Goal: Task Accomplishment & Management: Complete application form

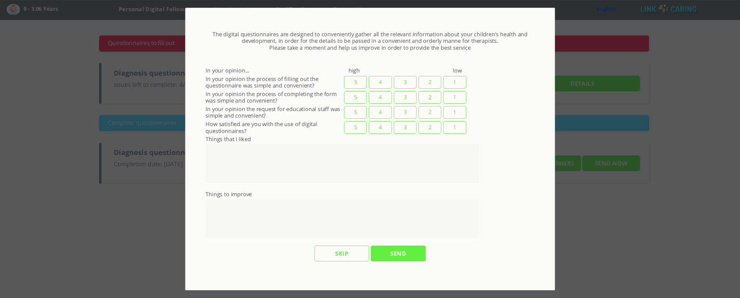
click at [352, 171] on input "Skip" at bounding box center [341, 254] width 55 height 16
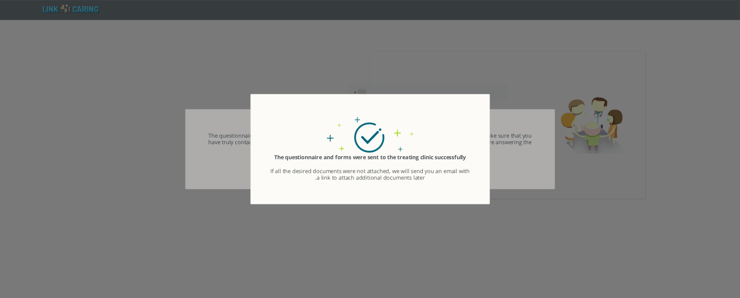
type input "אישור"
click at [319, 171] on div "השאלון והטפסים נשלחו אל המרפאה המטפלת בהצלחה במידה ולא צורפו כלל המסמכים הרצויי…" at bounding box center [370, 167] width 200 height 27
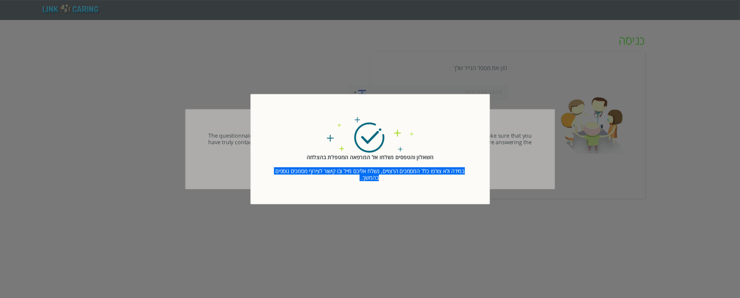
click at [319, 171] on div "השאלון והטפסים נשלחו אל המרפאה המטפלת בהצלחה במידה ולא צורפו כלל המסמכים הרצויי…" at bounding box center [370, 167] width 200 height 27
click at [371, 171] on div "השאלון והטפסים נשלחו אל המרפאה המטפלת בהצלחה במידה ולא צורפו כלל המסמכים הרצויי…" at bounding box center [370, 167] width 200 height 27
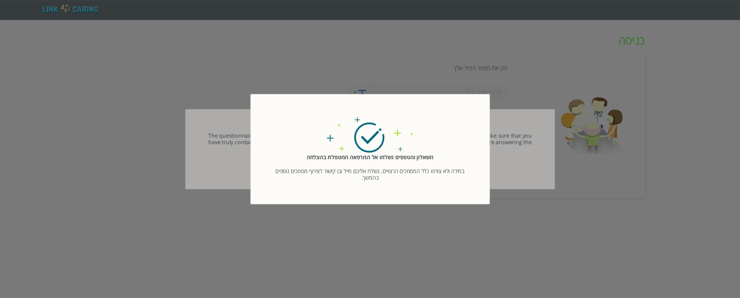
click at [481, 100] on button "Close" at bounding box center [484, 98] width 8 height 6
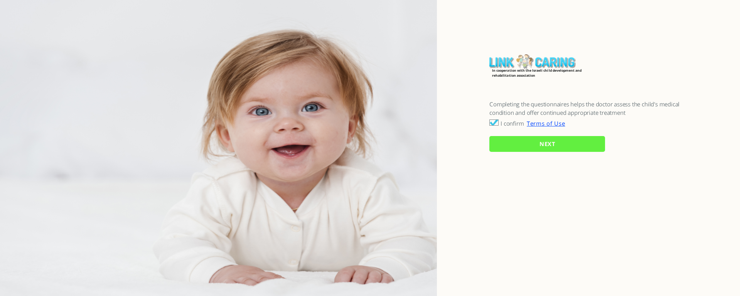
checkbox input "true"
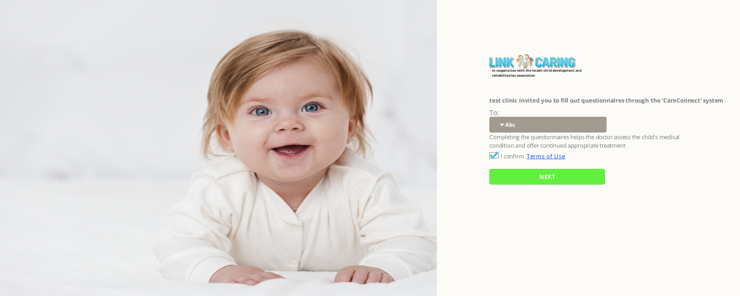
click at [510, 120] on select "Abc 77 yoyo large koko abc 107 ggy oo;o; ytyt7t t7t7 lala 4.8 1234 99 100 9898 …" at bounding box center [547, 125] width 117 height 16
select select "hb5nGVKOjYTG8KwkqlBAEA%3D%3D"
click at [489, 117] on select "Abc 77 yoyo large koko abc 107 ggy oo;o; ytyt7t t7t7 lala 4.8 1234 99 100 9898 …" at bounding box center [547, 125] width 117 height 16
click at [528, 178] on input "NEXT" at bounding box center [547, 177] width 116 height 16
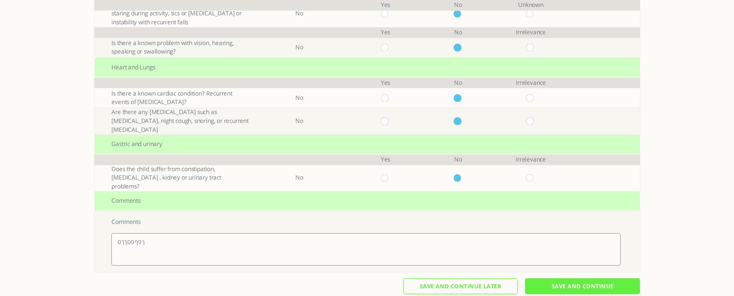
scroll to position [218, 0]
click at [139, 233] on textarea "ךפףפםךךט" at bounding box center [365, 249] width 509 height 32
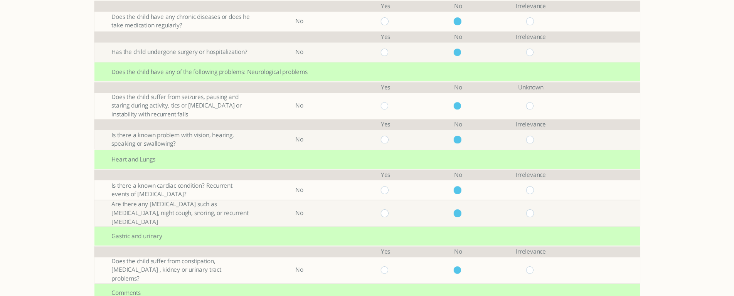
scroll to position [0, 0]
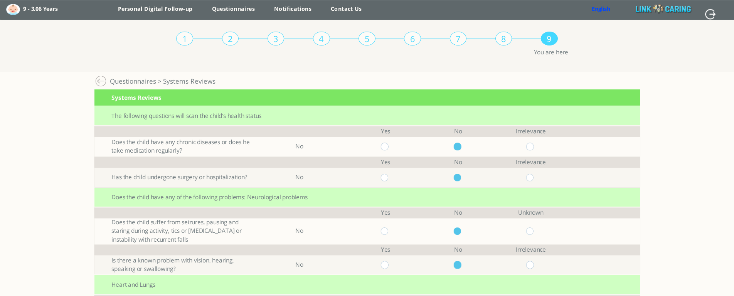
click at [534, 145] on input "radio" at bounding box center [530, 147] width 9 height 8
radio input "true"
click at [534, 178] on input "radio" at bounding box center [530, 178] width 9 height 8
radio input "true"
click at [463, 149] on input "radio" at bounding box center [458, 147] width 9 height 8
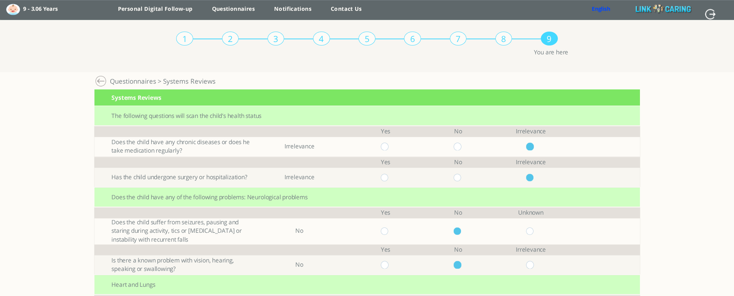
radio input "true"
click at [461, 177] on input "radio" at bounding box center [458, 178] width 9 height 8
radio input "true"
click at [532, 265] on input "radio" at bounding box center [530, 265] width 9 height 8
radio input "true"
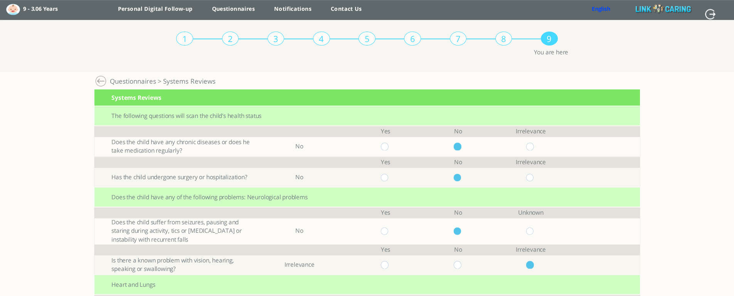
click at [594, 7] on link "English" at bounding box center [601, 8] width 19 height 7
click at [656, 60] on div "1 2 3 4 5 6 7 8 9 You are here Personal Digital Follow-up > Development > Quest…" at bounding box center [367, 46] width 734 height 52
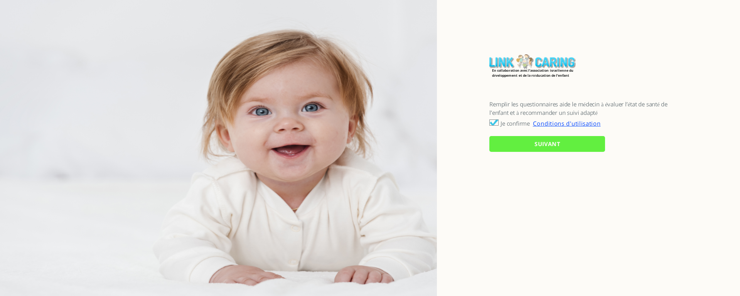
checkbox input "true"
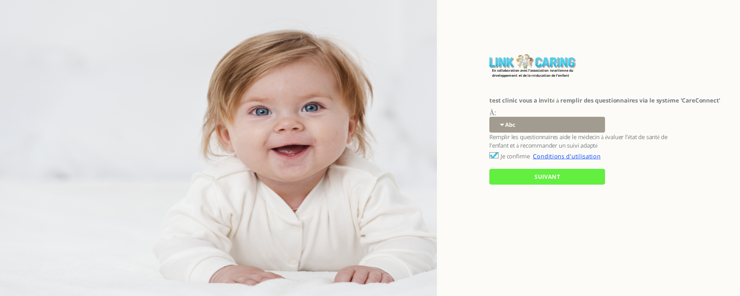
click at [510, 125] on select "Abc 77 yoyo large koko abc 107 ggy oo;o; ytyt7t t7t7 lala 4.8 1234 99 100 9898 …" at bounding box center [546, 125] width 115 height 16
select select "hb5nGVKOjYTG8KwkqlBAEA%3D%3D"
click at [489, 117] on select "Abc 77 yoyo large koko abc 107 ggy oo;o; ytyt7t t7t7 lala 4.8 1234 99 100 9898 …" at bounding box center [546, 125] width 115 height 16
click at [524, 179] on input "SUIVANT" at bounding box center [547, 177] width 116 height 16
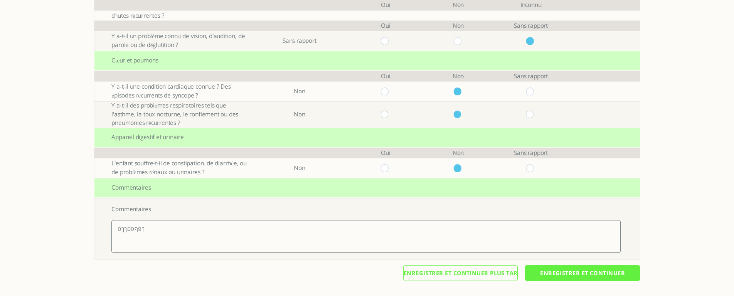
scroll to position [233, 0]
click at [578, 271] on input "Enregistrer et continuer" at bounding box center [582, 273] width 115 height 16
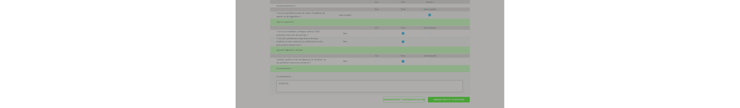
scroll to position [0, 0]
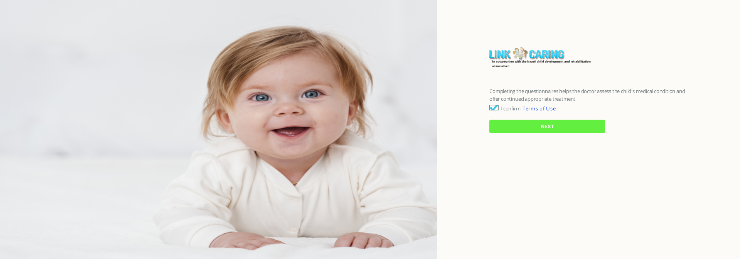
checkbox input "true"
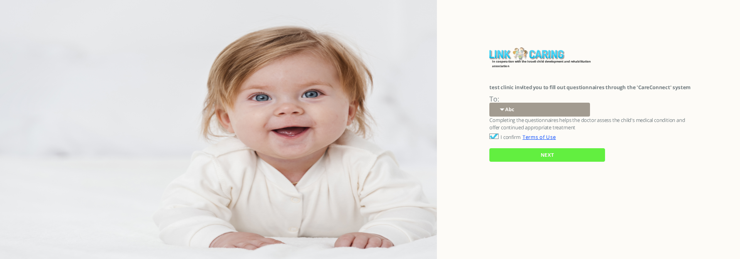
click at [510, 110] on select "Abc 77 yoyo large koko abc 107 ggy oo;o; ytyt7t t7t7 lala 4.8 1234 99 100 9898 …" at bounding box center [539, 110] width 101 height 14
select select "hb5nGVKOjYTG8KwkqlBAEA%3D%3D"
click at [489, 103] on select "Abc 77 yoyo large koko abc 107 ggy oo;o; ytyt7t t7t7 lala 4.8 1234 99 100 9898 …" at bounding box center [539, 110] width 101 height 14
click at [522, 156] on input "NEXT" at bounding box center [547, 155] width 116 height 14
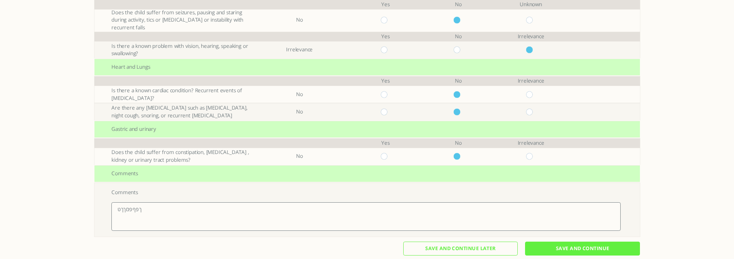
scroll to position [199, 0]
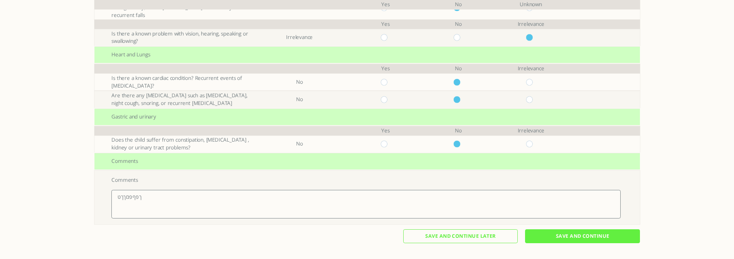
click at [581, 235] on input "Save And Continue" at bounding box center [582, 236] width 115 height 14
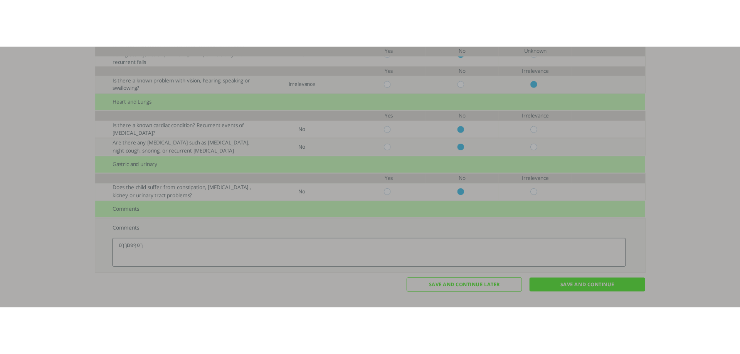
scroll to position [0, 0]
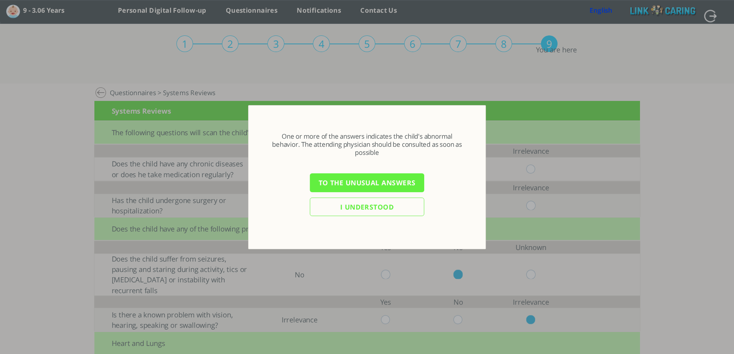
click at [384, 14] on div at bounding box center [367, 177] width 734 height 354
click at [406, 210] on input "I understood" at bounding box center [367, 207] width 115 height 19
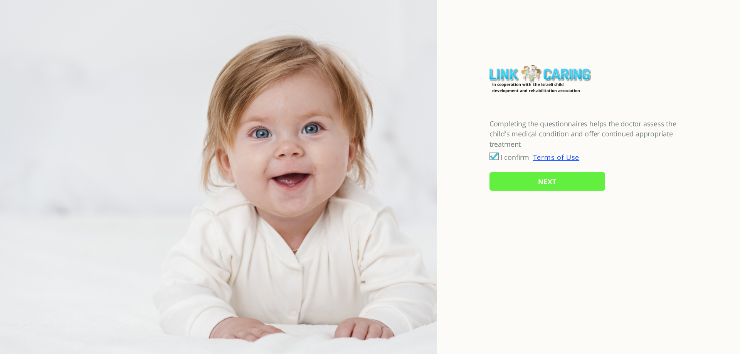
checkbox input "true"
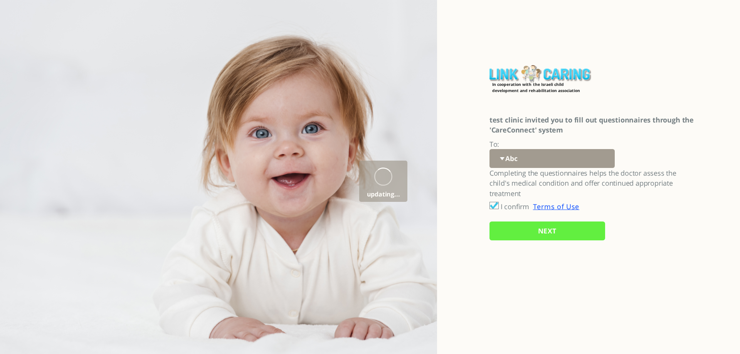
click at [520, 164] on select "Abc 77 yoyo large koko abc 107 ggy oo;o; ytyt7t t7t7 lala 4.8 1234 99 100 9898 …" at bounding box center [552, 158] width 125 height 19
select select "hb5nGVKOjYTG8KwkqlBAEA%3D%3D"
click at [490, 149] on select "Abc 77 yoyo large koko abc 107 ggy oo;o; ytyt7t t7t7 lala 4.8 1234 99 100 9898 …" at bounding box center [552, 158] width 125 height 19
click at [529, 232] on input "NEXT" at bounding box center [548, 231] width 116 height 19
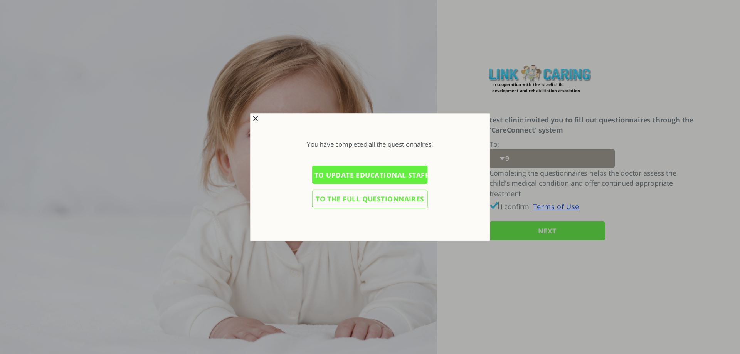
click at [368, 177] on input "To update educational staff details" at bounding box center [370, 175] width 116 height 19
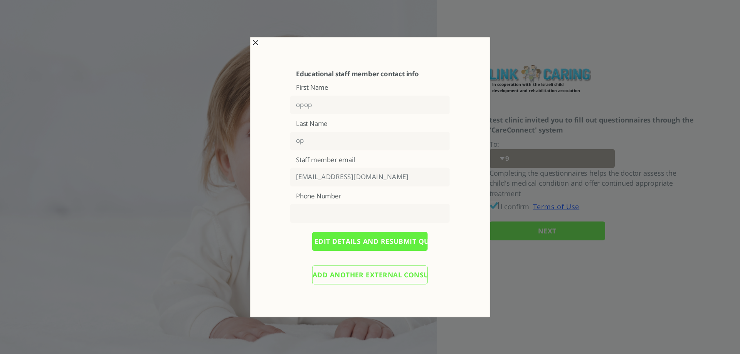
click at [311, 176] on input "opop@yopmail.com" at bounding box center [370, 177] width 160 height 19
type input "opop1@yopmail.com"
click at [343, 274] on input "Add another external consultant" at bounding box center [370, 275] width 116 height 19
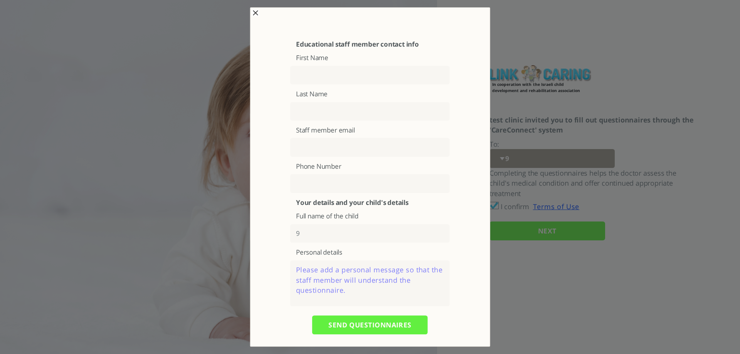
click at [332, 80] on input "text" at bounding box center [370, 75] width 160 height 19
type input "ם"
type input "en"
click at [313, 119] on input "text" at bounding box center [370, 111] width 160 height 19
type input "en"
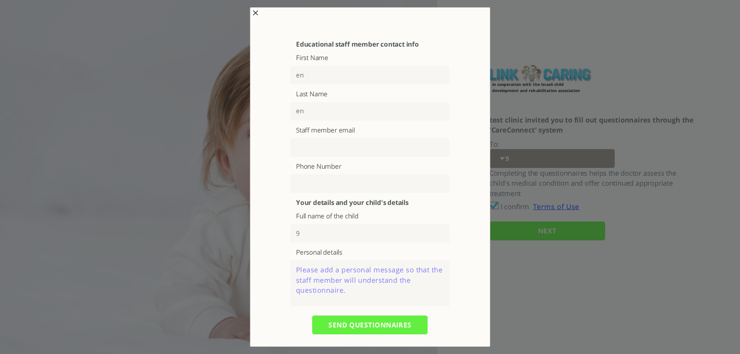
click at [340, 146] on input "text" at bounding box center [370, 147] width 160 height 19
type input "en@yopmail.com"
click at [357, 277] on textarea at bounding box center [370, 284] width 160 height 46
type textarea "rtrtr"
click at [355, 324] on input "SEND QUESTIONNAIRES" at bounding box center [370, 325] width 116 height 19
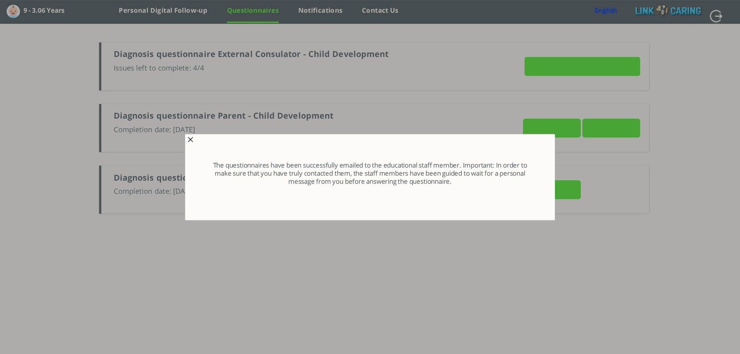
type input "Details"
type input "SEND NOW"
type input "VIEW ANSWERS"
type input "SEND NOW"
type input "VIEW ANSWERS"
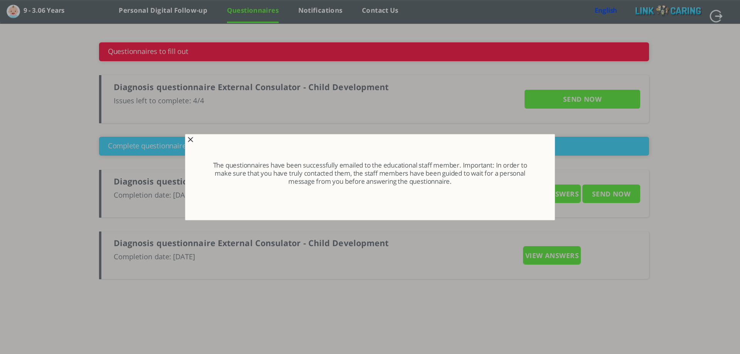
click at [189, 140] on span "button" at bounding box center [190, 140] width 6 height 6
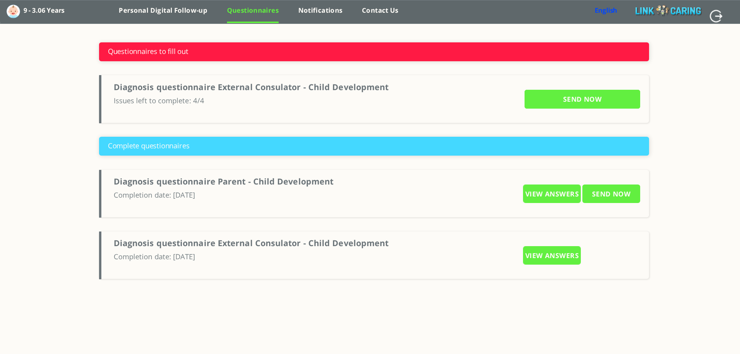
click at [545, 98] on input "SEND NOW" at bounding box center [583, 99] width 116 height 19
click at [584, 97] on input "SEND NOW" at bounding box center [583, 99] width 116 height 19
click at [190, 91] on label "Diagnosis questionnaire External Consulator - Child Development" at bounding box center [251, 86] width 275 height 11
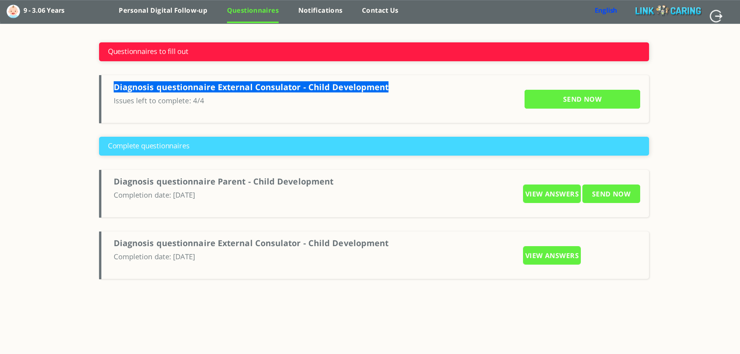
click at [190, 91] on label "Diagnosis questionnaire External Consulator - Child Development" at bounding box center [251, 86] width 275 height 11
click at [591, 101] on input "SEND NOW" at bounding box center [583, 99] width 116 height 19
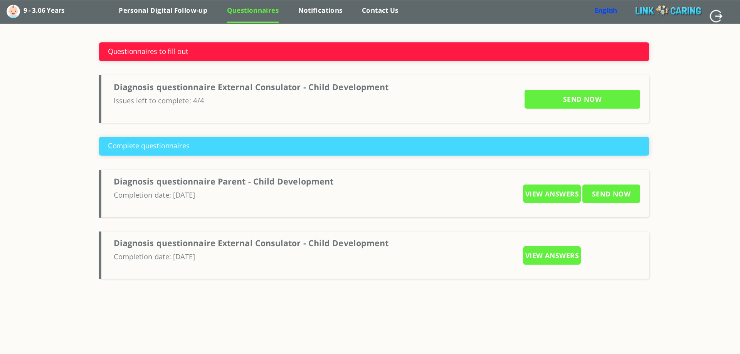
click at [363, 113] on p "Issues left to complete: 4/4" at bounding box center [300, 106] width 373 height 22
click at [571, 103] on input "SEND NOW" at bounding box center [583, 99] width 116 height 19
click at [572, 102] on input "SEND NOW" at bounding box center [583, 99] width 116 height 19
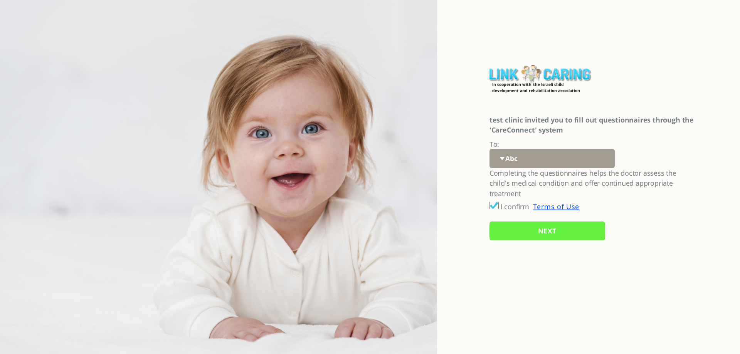
click at [527, 157] on select "Abc 77 yoyo large koko abc 107 ggy oo;o; ytyt7t t7t7 lala 4.8 1234 99 100 9898 …" at bounding box center [552, 158] width 125 height 19
select select "hb5nGVKOjYTG8KwkqlBAEA%3D%3D"
click at [490, 149] on select "Abc 77 yoyo large koko abc 107 ggy oo;o; ytyt7t t7t7 lala 4.8 1234 99 100 9898 …" at bounding box center [552, 158] width 125 height 19
click at [531, 228] on input "NEXT" at bounding box center [548, 231] width 116 height 19
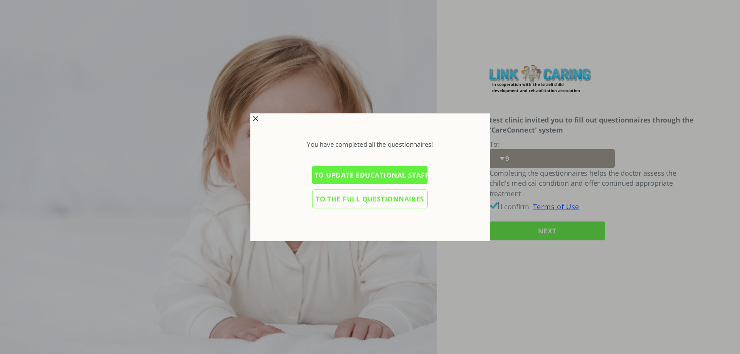
click at [362, 175] on input "To update educational staff details" at bounding box center [370, 175] width 116 height 19
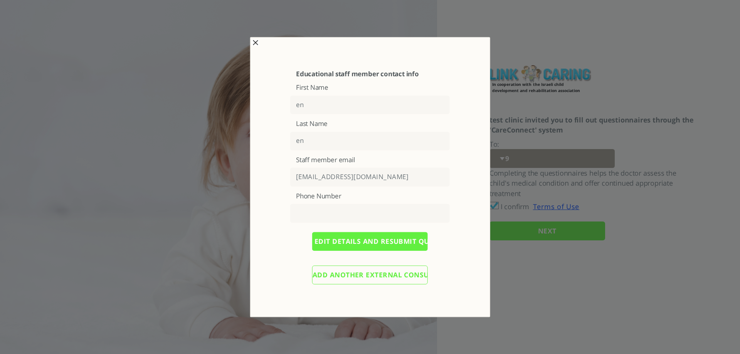
click at [257, 42] on span "button" at bounding box center [256, 43] width 6 height 6
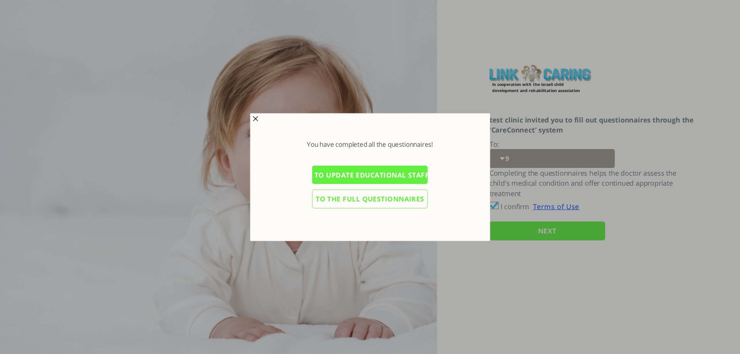
click at [253, 120] on span "button" at bounding box center [256, 119] width 6 height 6
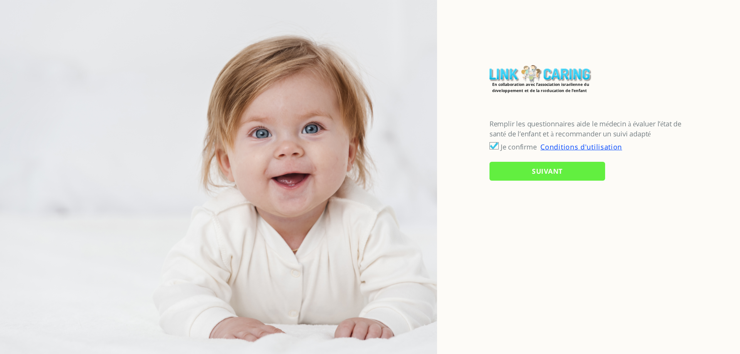
checkbox input "true"
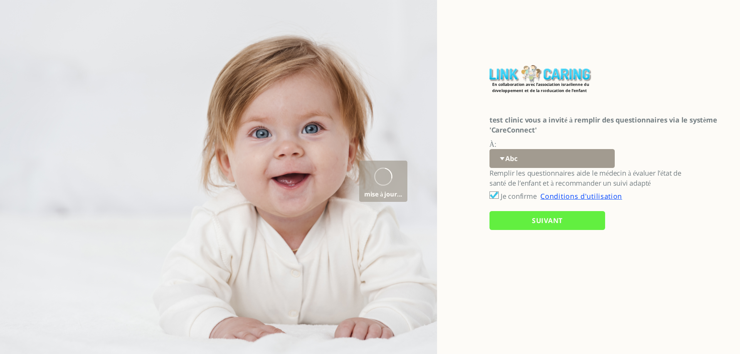
click at [519, 156] on select "Abc 77 yoyo large koko abc 107 ggy oo;o; ytyt7t t7t7 lala 4.8 1234 99 100 9898 …" at bounding box center [552, 158] width 125 height 19
select select "hb5nGVKOjYTG8KwkqlBAEA%3D%3D"
click at [490, 149] on select "Abc 77 yoyo large koko abc 107 ggy oo;o; ytyt7t t7t7 lala 4.8 1234 99 100 9898 …" at bounding box center [552, 158] width 125 height 19
click at [522, 226] on input "SUIVANT" at bounding box center [548, 220] width 116 height 19
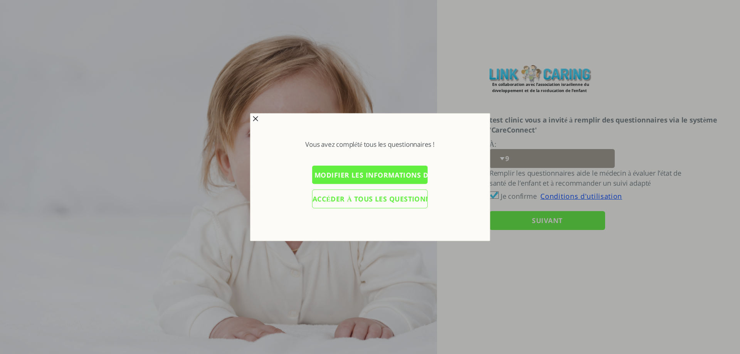
click at [341, 173] on input "Modifier les informations du personnel éducatif" at bounding box center [370, 175] width 116 height 19
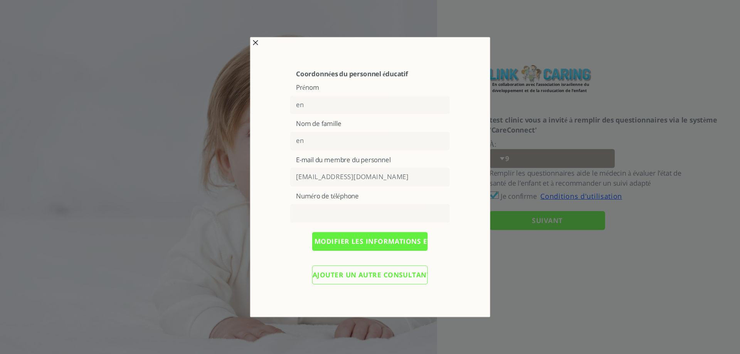
click at [352, 277] on input "Ajouter un autre consultant externe" at bounding box center [370, 275] width 116 height 19
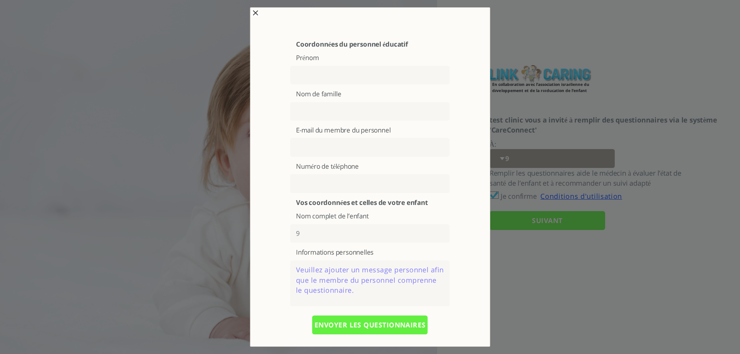
click at [320, 73] on input "text" at bounding box center [370, 75] width 160 height 19
type input "fr"
click at [316, 112] on input "text" at bounding box center [370, 111] width 160 height 19
type input "fr"
click at [316, 148] on input "text" at bounding box center [370, 147] width 160 height 19
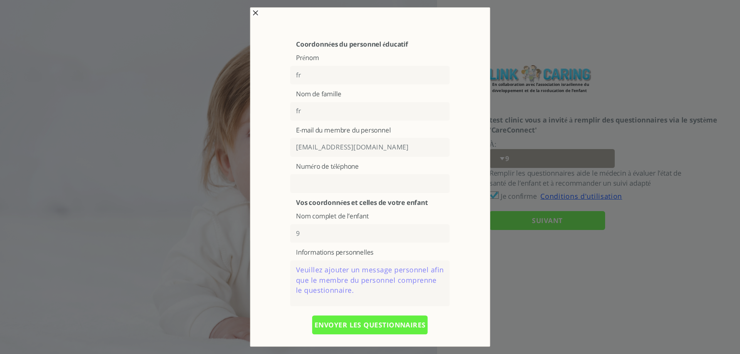
type input "fr@yopmail.com"
click at [351, 274] on textarea at bounding box center [370, 284] width 160 height 46
type textarea "bff"
click at [360, 325] on input "ENVOYER LES QUESTIONNAIRES" at bounding box center [370, 325] width 116 height 19
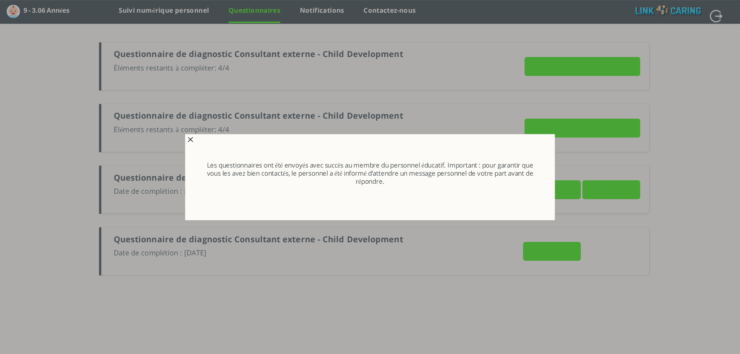
type input "Détails"
type input "ENVOYER MAINTENANT"
type input "Détails"
type input "ENVOYER MAINTENANT"
type input "VOIR LES RÉPONSES"
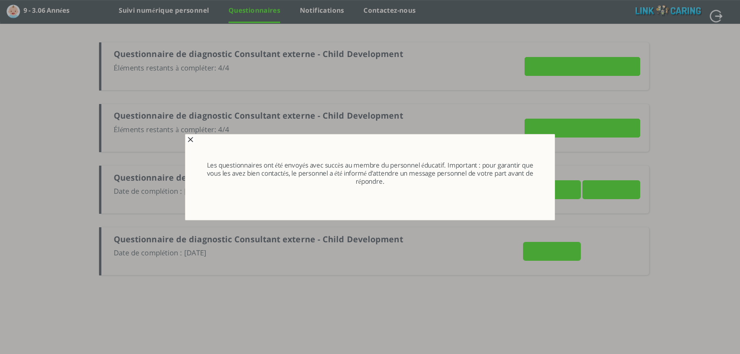
type input "ENVOYER MAINTENANT"
type input "VOIR LES RÉPONSES"
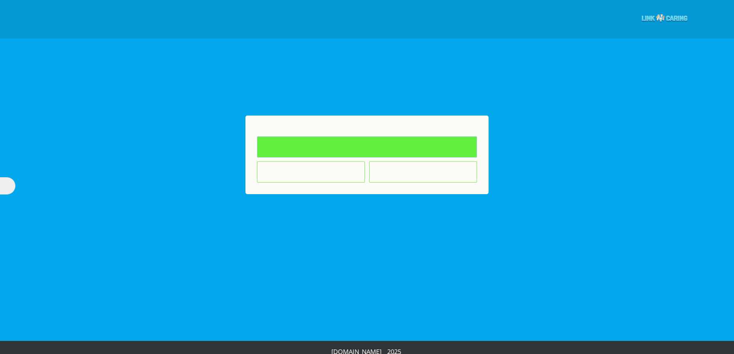
type input "Remplir les questionnaires"
type input "Je ne souhaite pas répondre aux questionnaires"
type input "L'enfant n'est pas dans le cadre éducatif où j’enseigne"
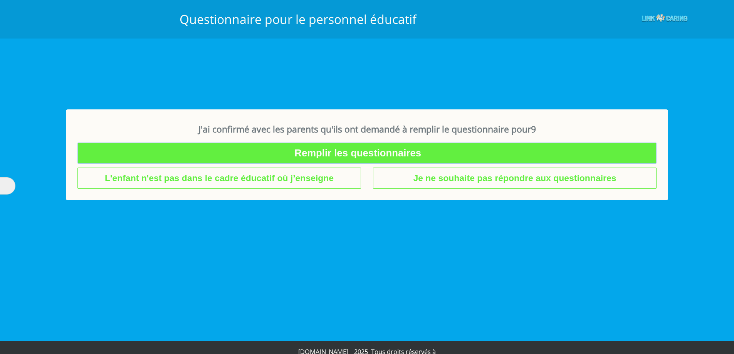
click at [338, 158] on input "Remplir les questionnaires" at bounding box center [367, 153] width 580 height 21
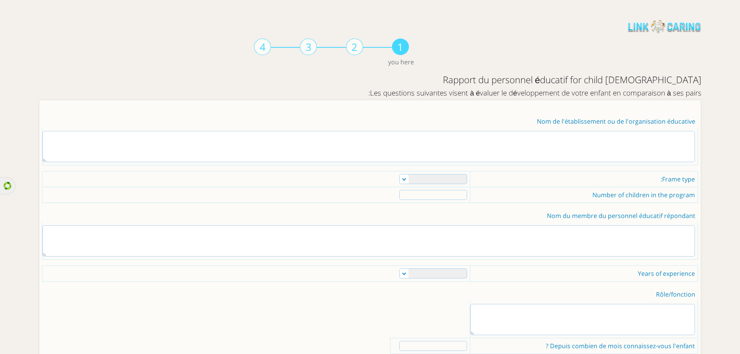
click at [655, 29] on img at bounding box center [665, 26] width 74 height 14
drag, startPoint x: 615, startPoint y: 28, endPoint x: 740, endPoint y: 28, distance: 124.9
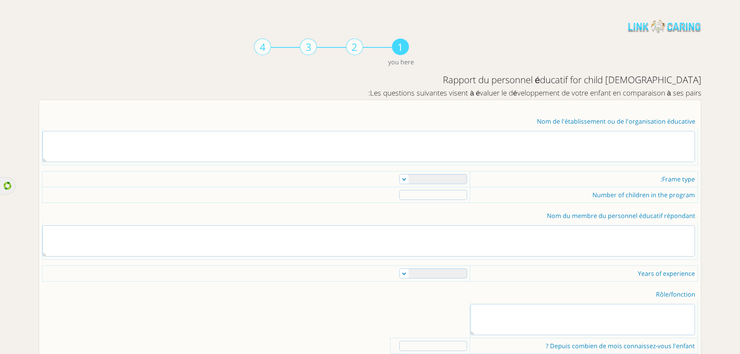
click at [651, 22] on img at bounding box center [665, 26] width 74 height 14
drag, startPoint x: 530, startPoint y: 79, endPoint x: 642, endPoint y: 64, distance: 112.7
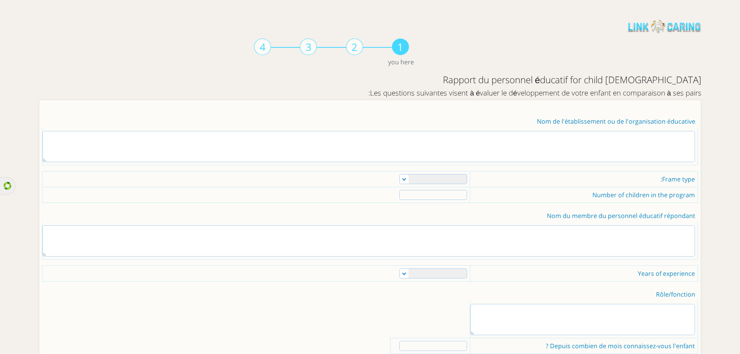
click at [626, 92] on h3 "Les questions suivantes visent à évaluer le développement de votre enfant en co…" at bounding box center [370, 93] width 663 height 10
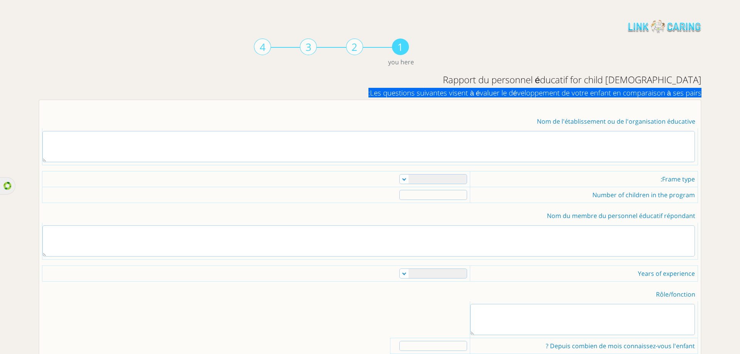
click at [626, 92] on h3 "Les questions suivantes visent à évaluer le développement de votre enfant en co…" at bounding box center [370, 93] width 663 height 10
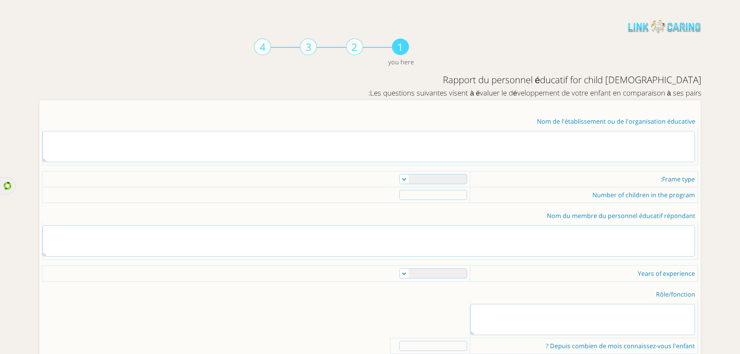
click at [633, 81] on h2 "Rapport du personnel éducatif for child 9" at bounding box center [370, 79] width 663 height 13
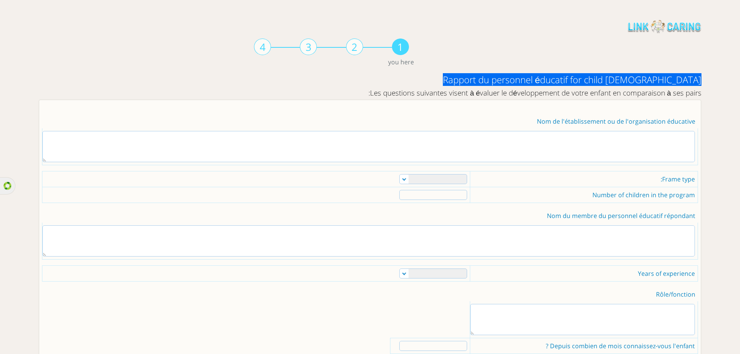
click at [633, 81] on h2 "Rapport du personnel éducatif for child 9" at bounding box center [370, 79] width 663 height 13
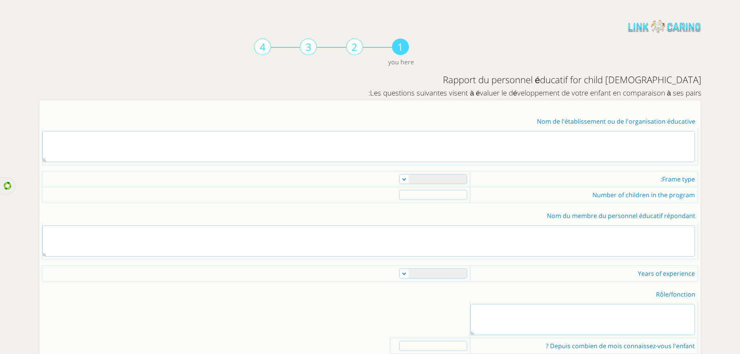
click at [270, 50] on div "4" at bounding box center [262, 47] width 17 height 17
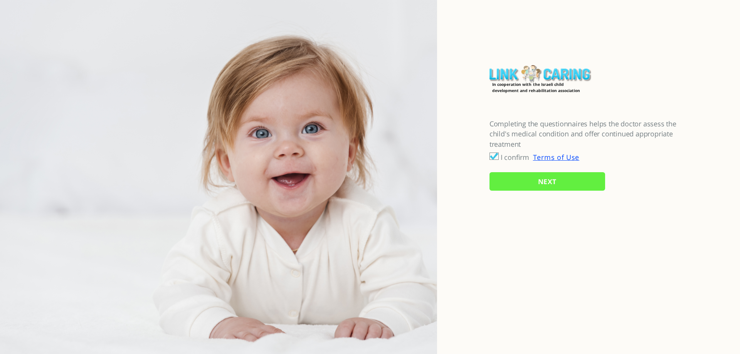
checkbox input "true"
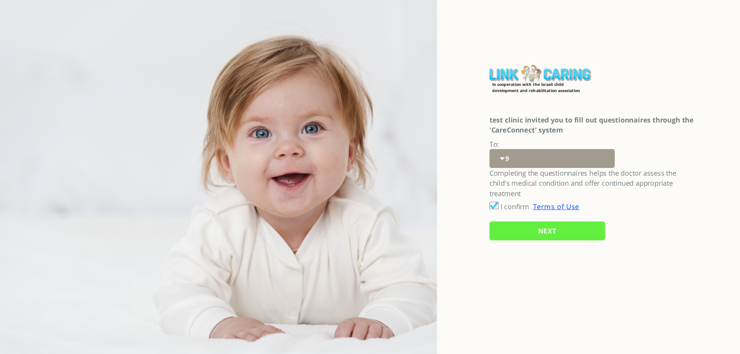
click at [542, 234] on input "NEXT" at bounding box center [548, 231] width 116 height 19
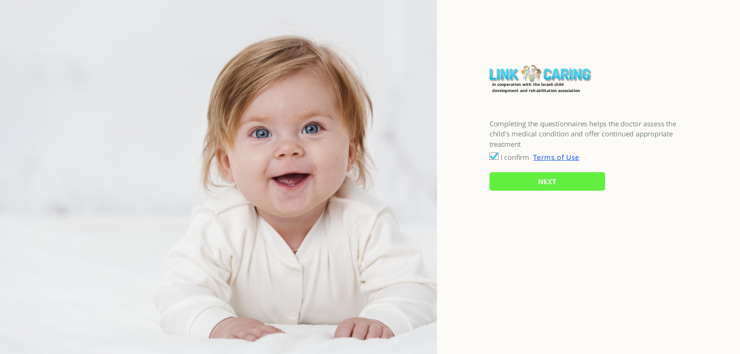
checkbox input "true"
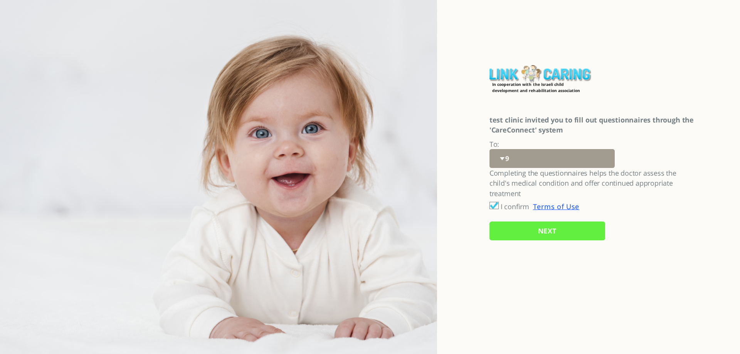
select select "hb5nGVKOjYTG8KwkqlBAEA%3D%3D"
click at [505, 167] on select "9" at bounding box center [552, 158] width 125 height 19
click at [552, 87] on label "In cooperation with the Israeli child development and rehabilitation association" at bounding box center [541, 83] width 99 height 5
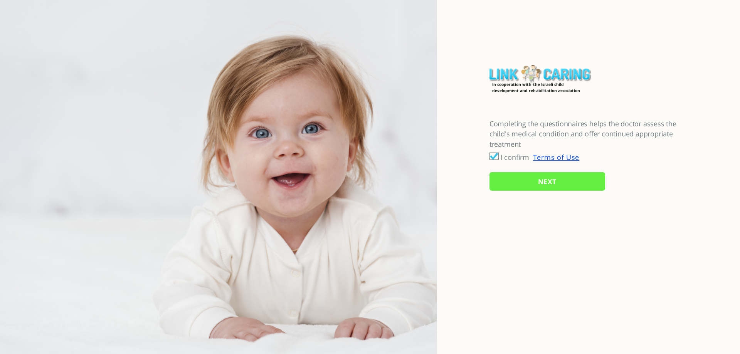
checkbox input "true"
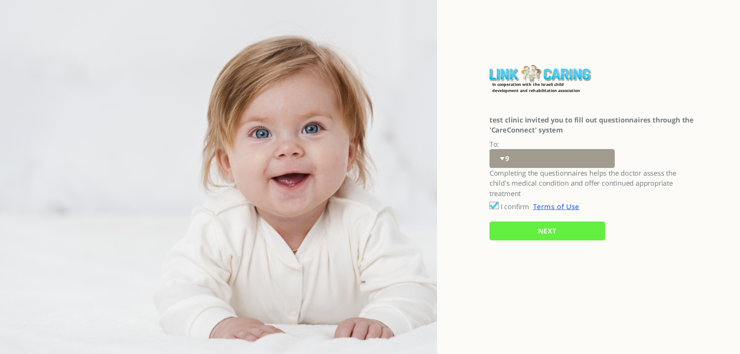
select select "hb5nGVKOjYTG8KwkqlBAEA%3D%3D"
click at [533, 164] on select "9" at bounding box center [552, 158] width 125 height 19
